Goal: Check status: Check status

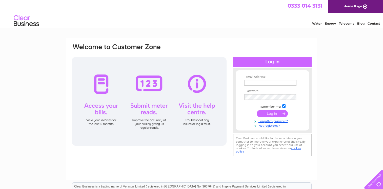
type input "[PERSON_NAME][EMAIL_ADDRESS][PERSON_NAME][DOMAIN_NAME]"
click at [270, 114] on input "submit" at bounding box center [271, 113] width 31 height 7
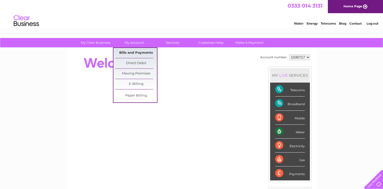
click at [136, 53] on link "Bills and Payments" at bounding box center [136, 53] width 42 height 10
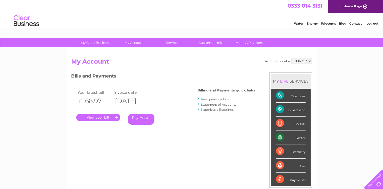
click at [101, 117] on link "." at bounding box center [98, 117] width 44 height 7
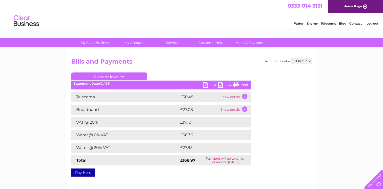
click at [244, 96] on td "Show details" at bounding box center [235, 97] width 32 height 10
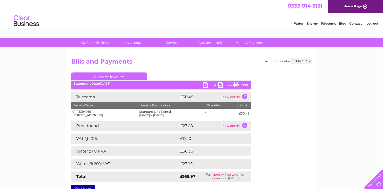
click at [245, 127] on td "Show details" at bounding box center [235, 126] width 32 height 10
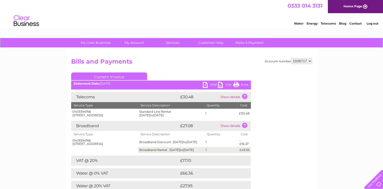
drag, startPoint x: 169, startPoint y: 96, endPoint x: 172, endPoint y: 96, distance: 3.6
